Goal: Feedback & Contribution: Submit feedback/report problem

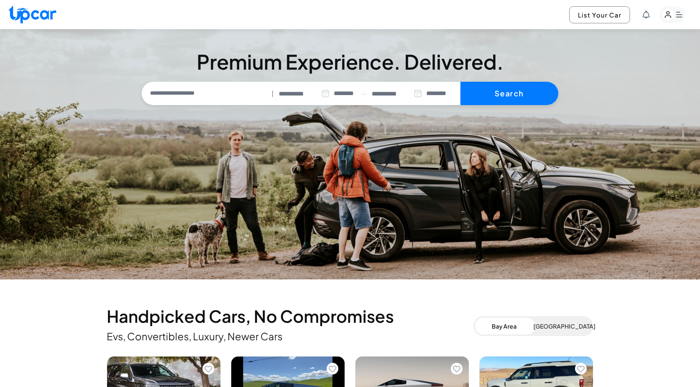
select select "********"
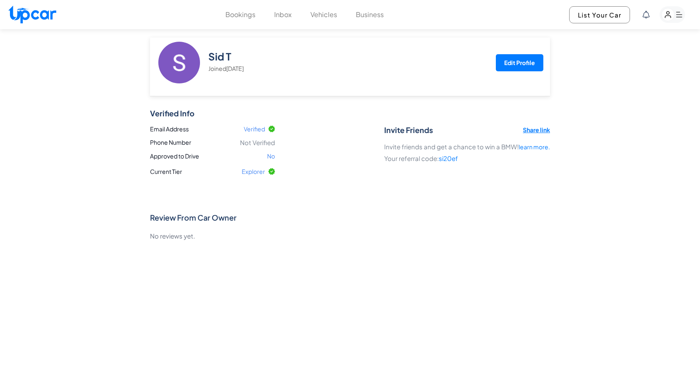
click at [40, 14] on img at bounding box center [32, 14] width 48 height 18
click at [53, 57] on div "Sid T Joined Sep 2025 Edit Profile Verified Info Email Address Verified Phone N…" at bounding box center [350, 139] width 700 height 221
click at [242, 18] on button "Bookings" at bounding box center [241, 15] width 30 height 10
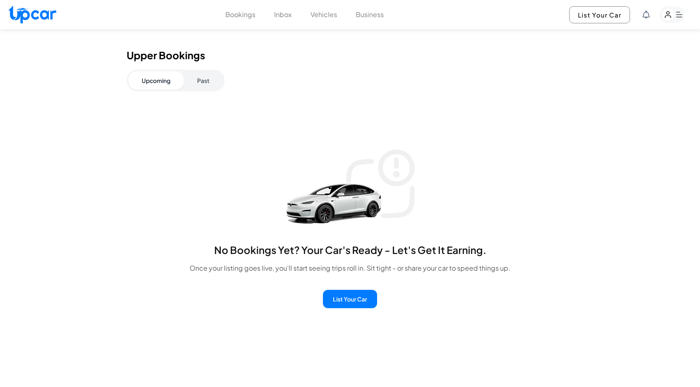
scroll to position [208, 0]
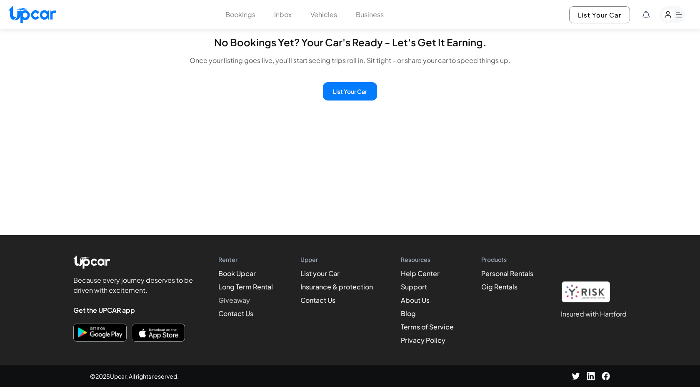
click at [240, 300] on link "Giveaway" at bounding box center [234, 300] width 32 height 9
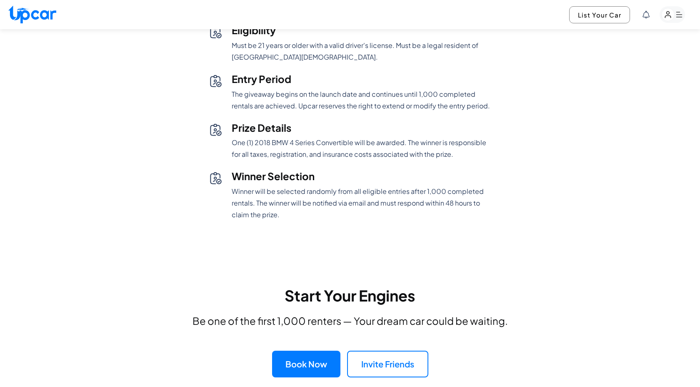
scroll to position [1873, 0]
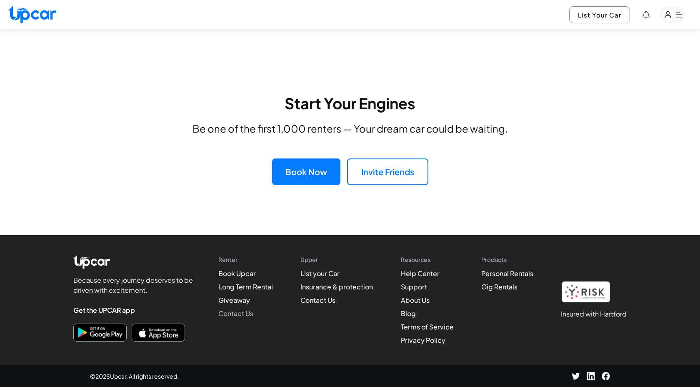
click at [244, 316] on link "Contact Us" at bounding box center [235, 313] width 35 height 9
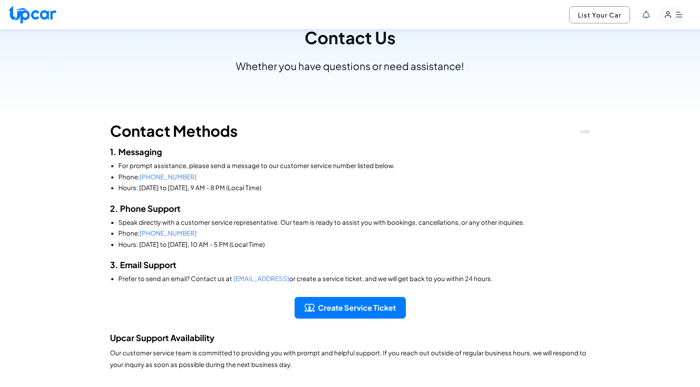
scroll to position [161, 0]
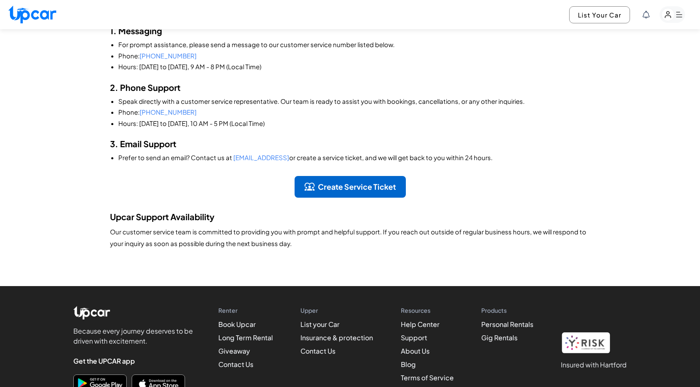
click at [340, 187] on button "Create Service Ticket" at bounding box center [350, 187] width 111 height 22
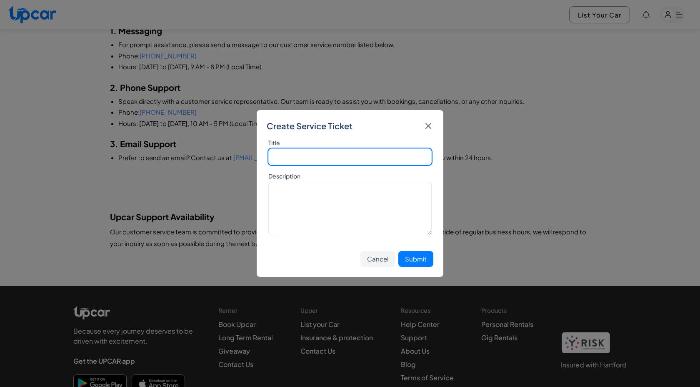
click at [331, 153] on input "text" at bounding box center [349, 156] width 163 height 17
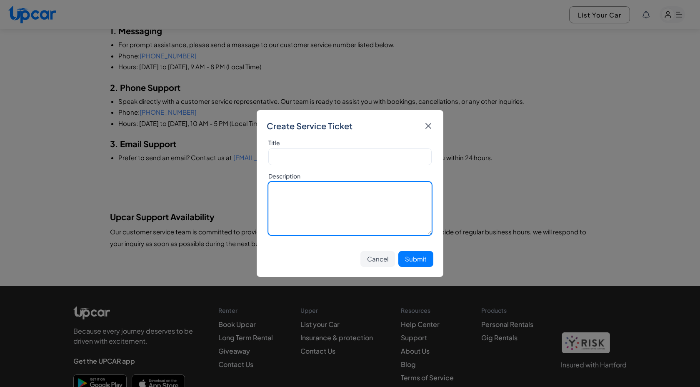
click at [333, 208] on textarea at bounding box center [349, 208] width 163 height 53
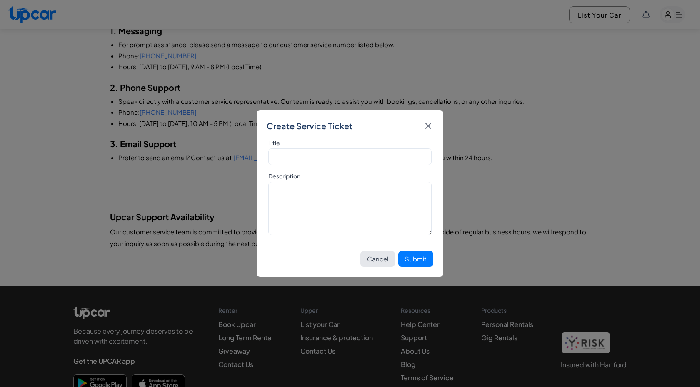
click at [380, 259] on button "Cancel" at bounding box center [378, 259] width 35 height 16
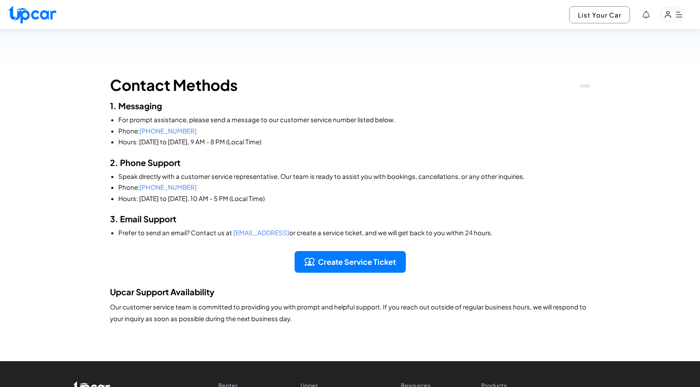
scroll to position [211, 0]
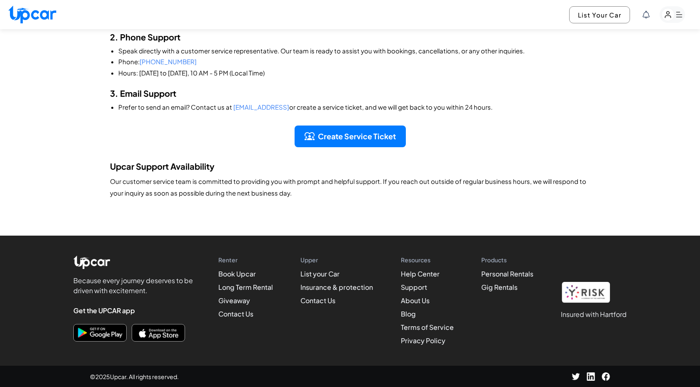
click at [589, 293] on img at bounding box center [586, 292] width 50 height 21
click at [574, 374] on img at bounding box center [576, 376] width 8 height 8
click at [590, 377] on img at bounding box center [591, 376] width 8 height 8
